Goal: Transaction & Acquisition: Subscribe to service/newsletter

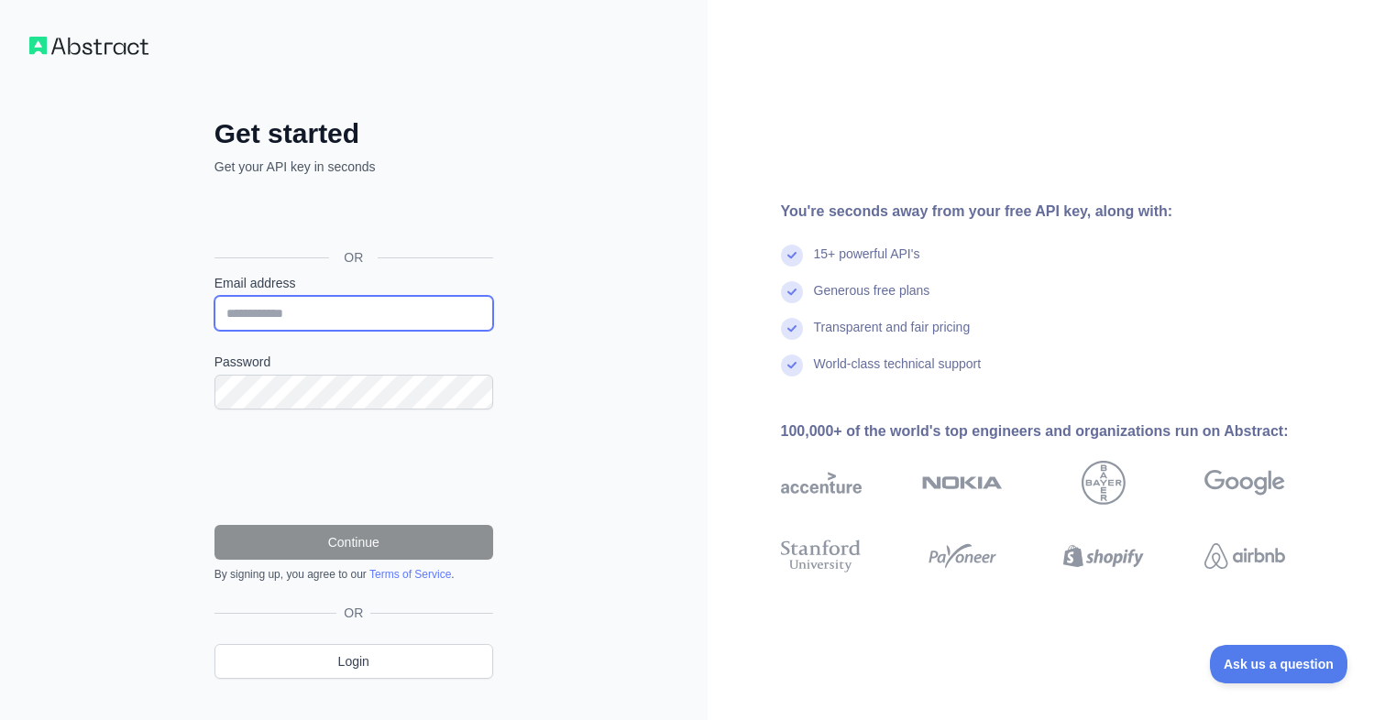
click at [281, 303] on input "Email address" at bounding box center [353, 313] width 279 height 35
type input "**********"
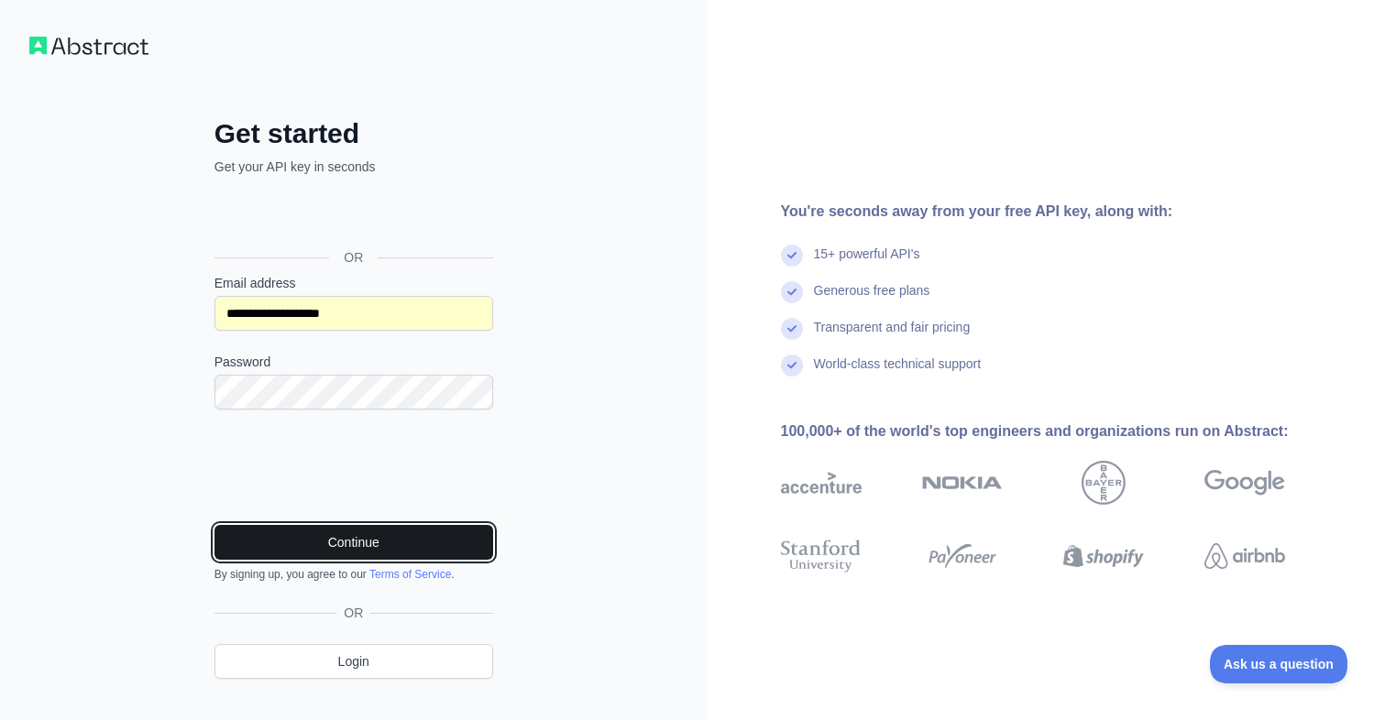
click at [385, 541] on button "Continue" at bounding box center [353, 542] width 279 height 35
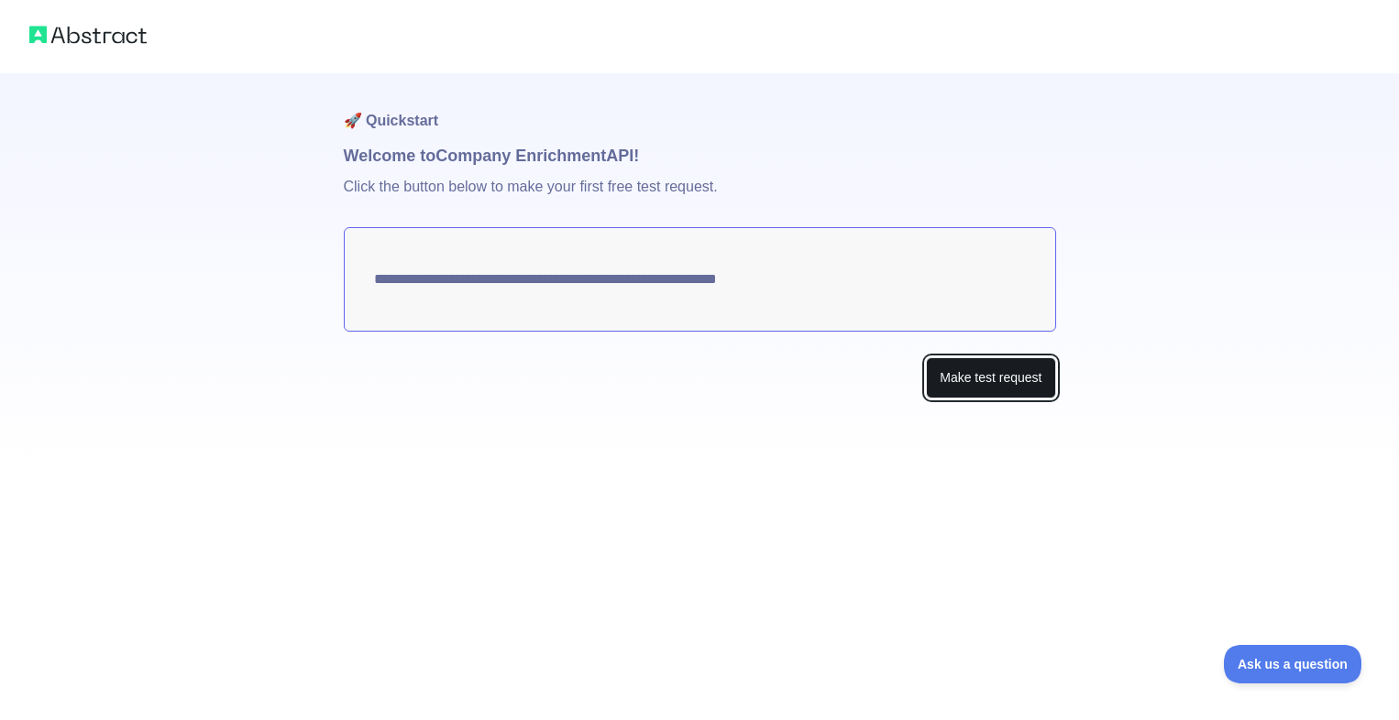
click at [974, 385] on button "Make test request" at bounding box center [990, 377] width 129 height 41
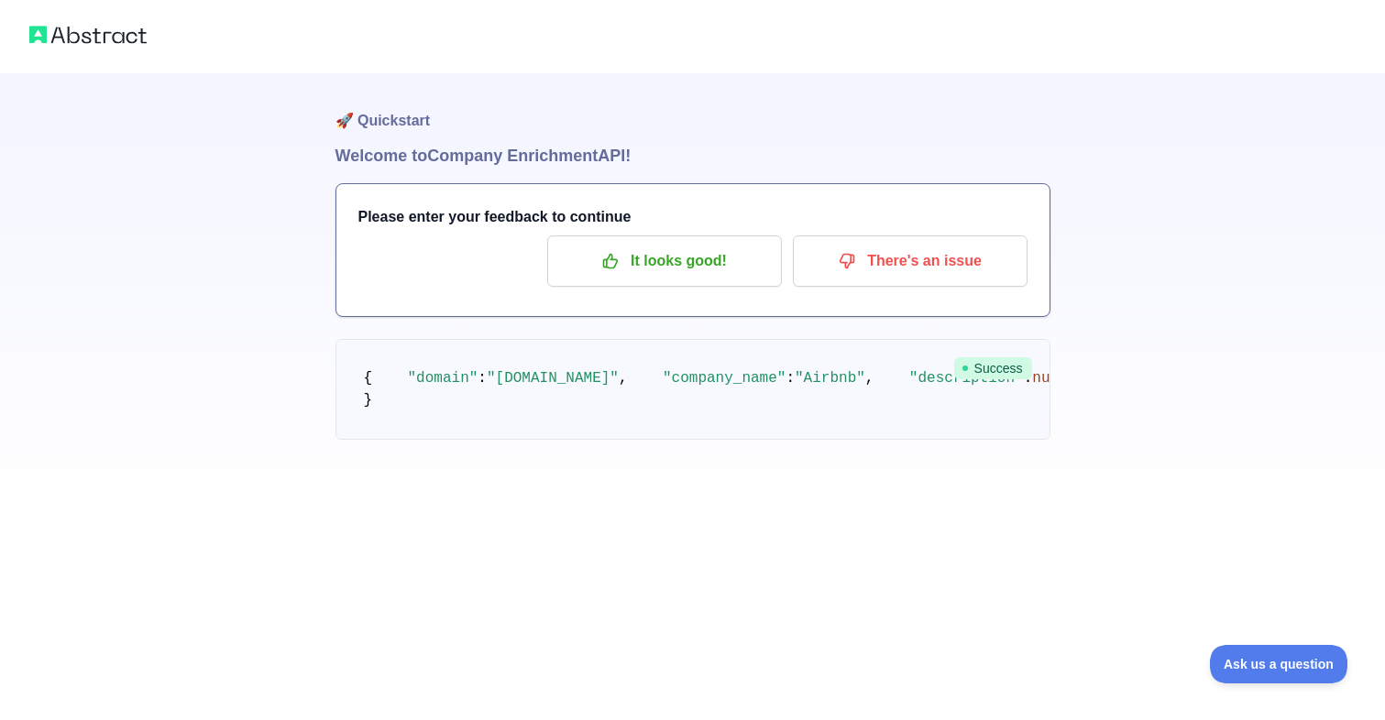
click at [626, 212] on h3 "Please enter your feedback to continue" at bounding box center [692, 217] width 669 height 22
click at [678, 265] on p "It looks good!" at bounding box center [664, 261] width 207 height 31
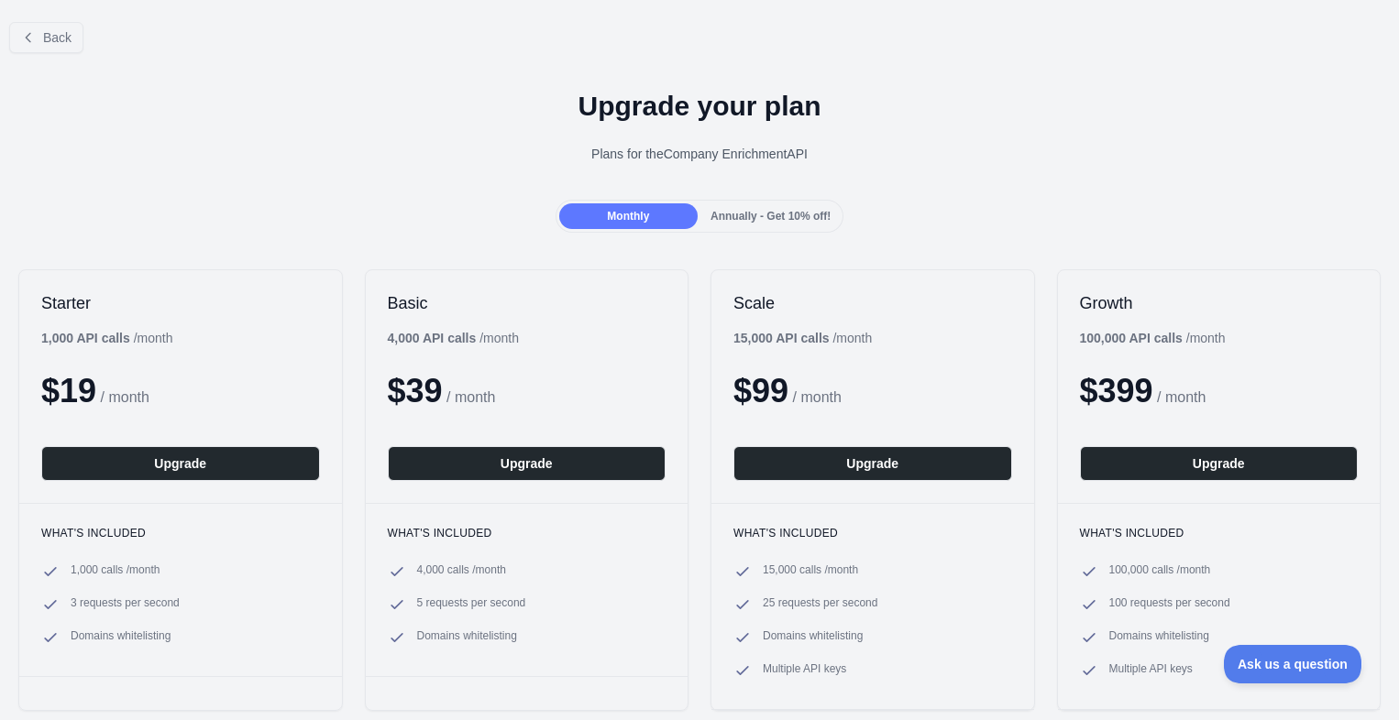
click at [784, 231] on div "Monthly Annually - Get 10% off!" at bounding box center [699, 216] width 289 height 33
click at [233, 462] on button "Upgrade" at bounding box center [180, 463] width 279 height 35
